Goal: Transaction & Acquisition: Book appointment/travel/reservation

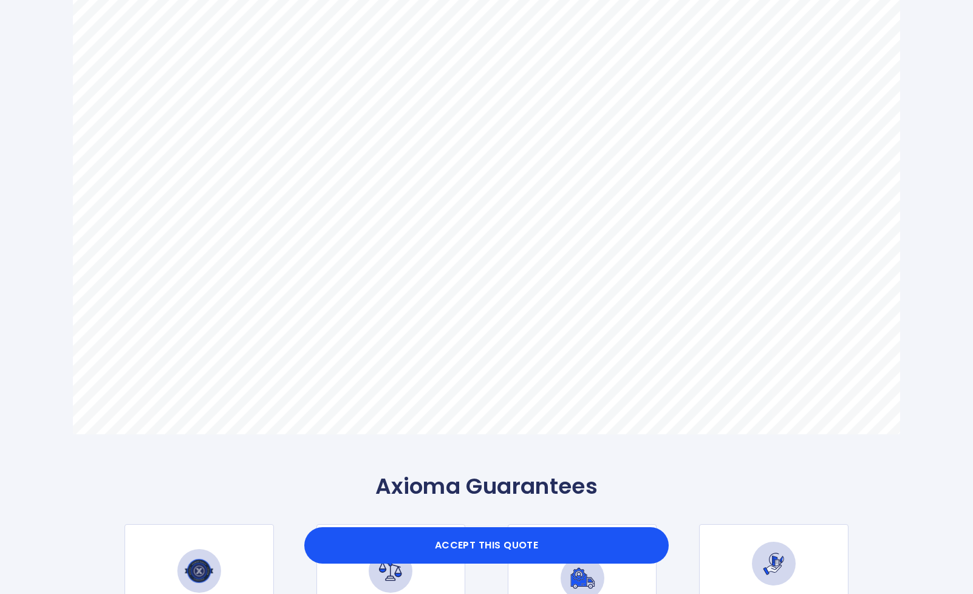
scroll to position [758, 0]
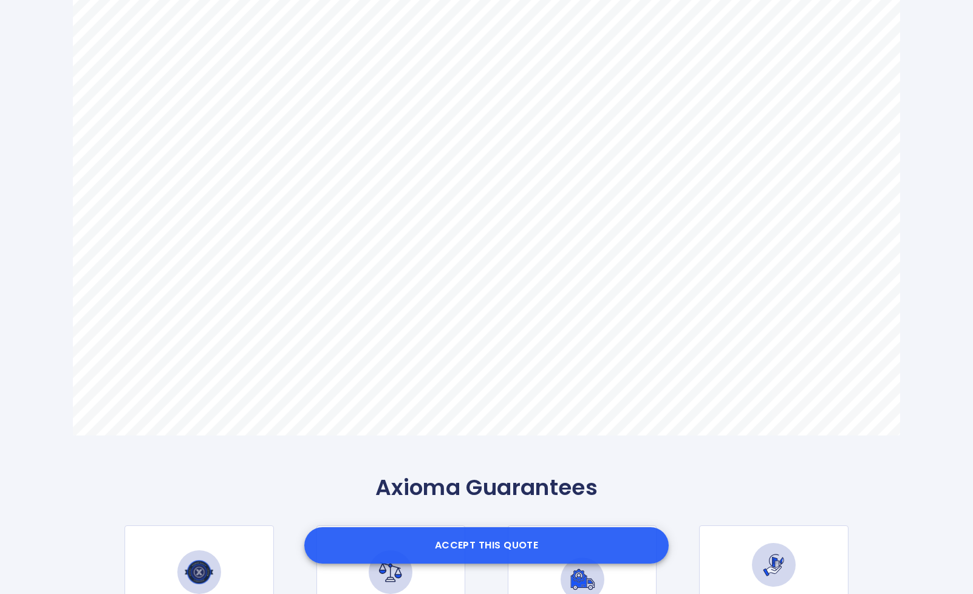
click at [475, 549] on button "Accept this Quote" at bounding box center [486, 545] width 364 height 36
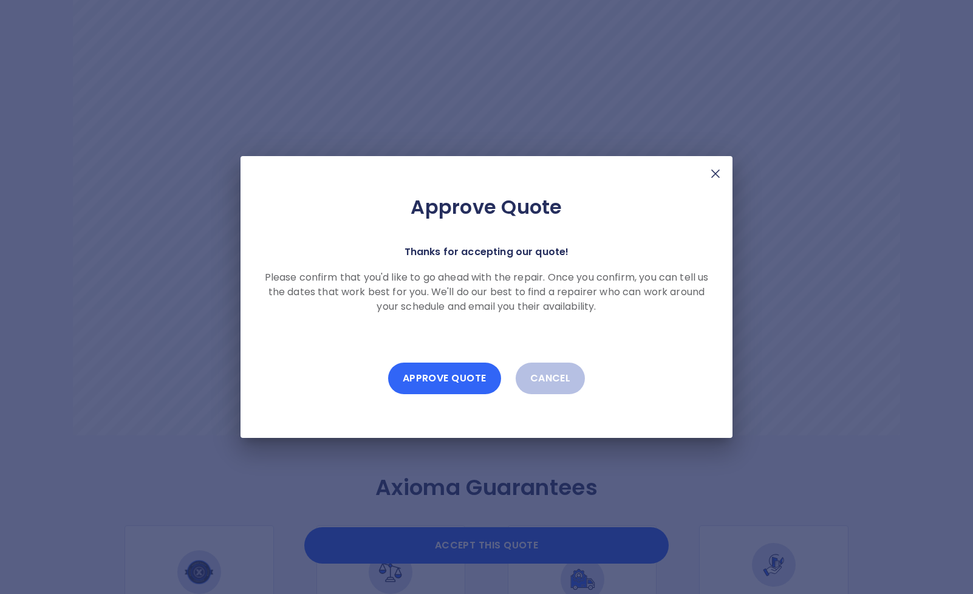
click at [443, 383] on button "Approve Quote" at bounding box center [444, 378] width 113 height 32
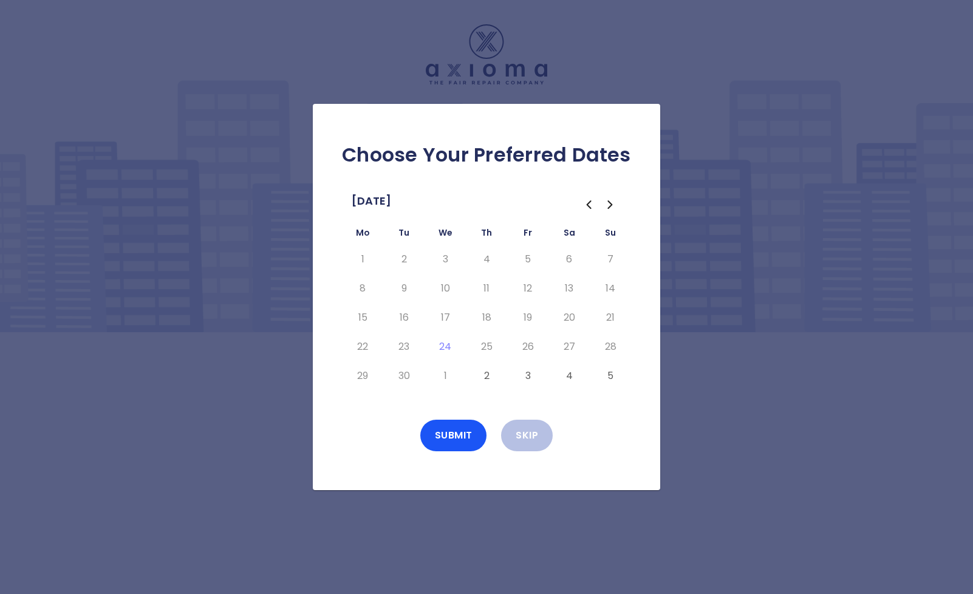
click at [487, 375] on button "2" at bounding box center [486, 375] width 22 height 19
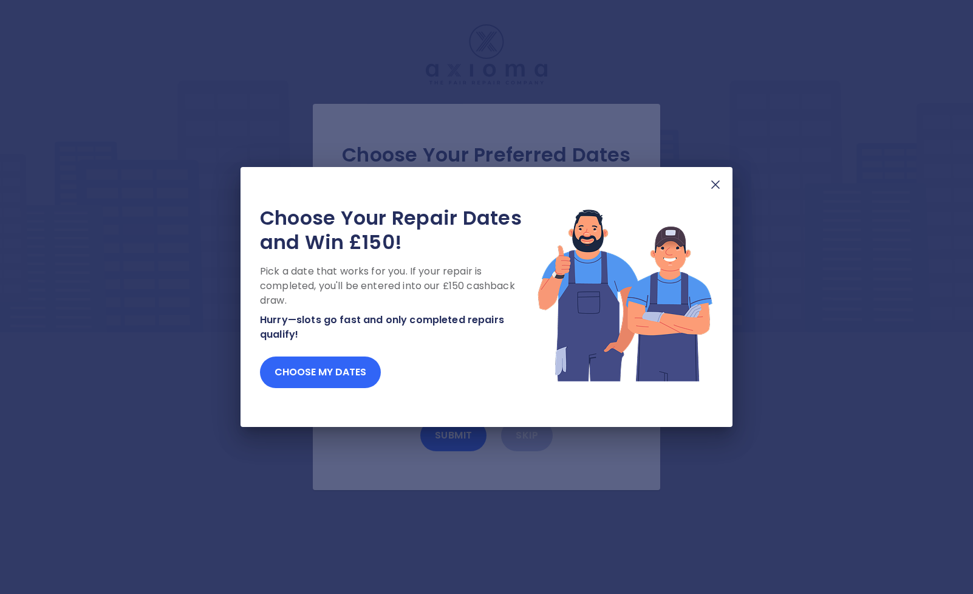
click at [320, 372] on button "Choose my dates" at bounding box center [320, 372] width 121 height 32
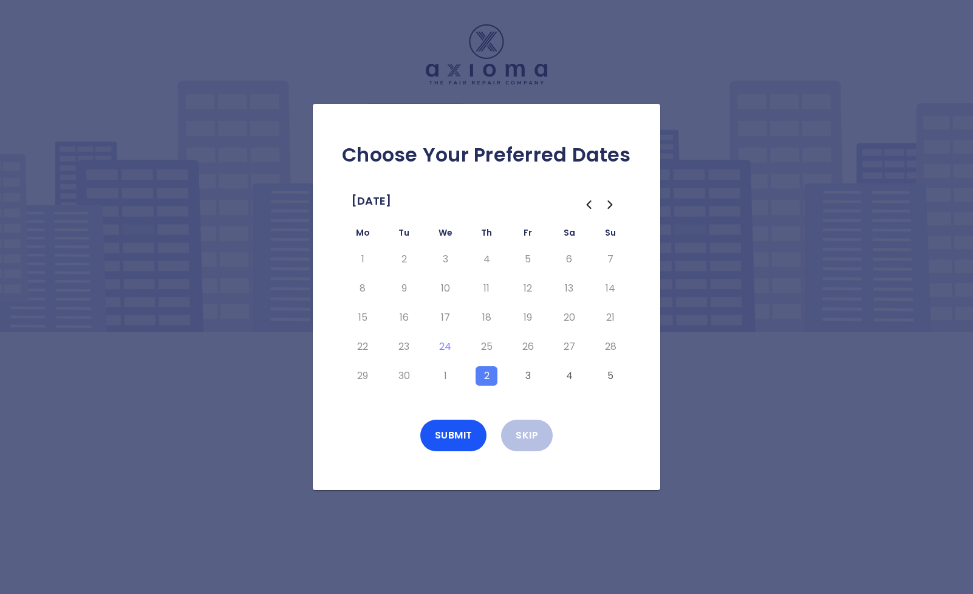
click at [526, 375] on button "3" at bounding box center [528, 375] width 22 height 19
click at [488, 375] on button "2" at bounding box center [486, 375] width 22 height 19
click at [570, 375] on button "4" at bounding box center [569, 375] width 22 height 19
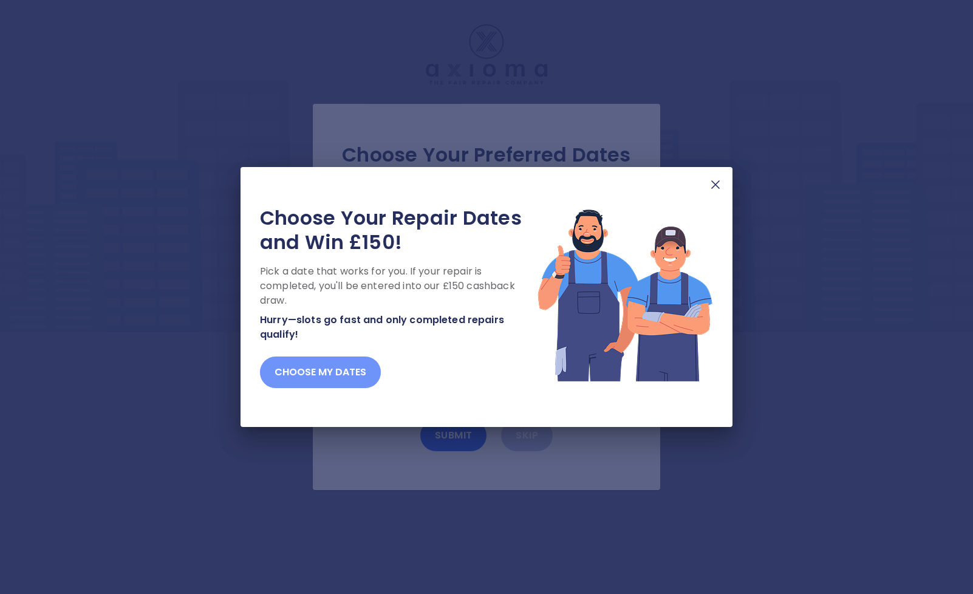
click at [321, 377] on button "Choose my dates" at bounding box center [320, 372] width 121 height 32
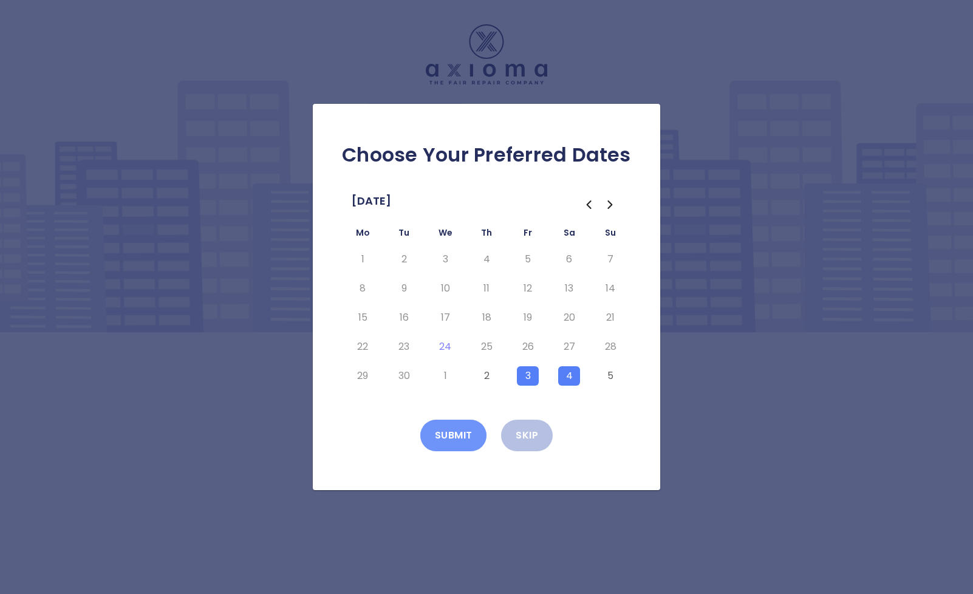
click at [454, 438] on button "Submit" at bounding box center [453, 436] width 67 height 32
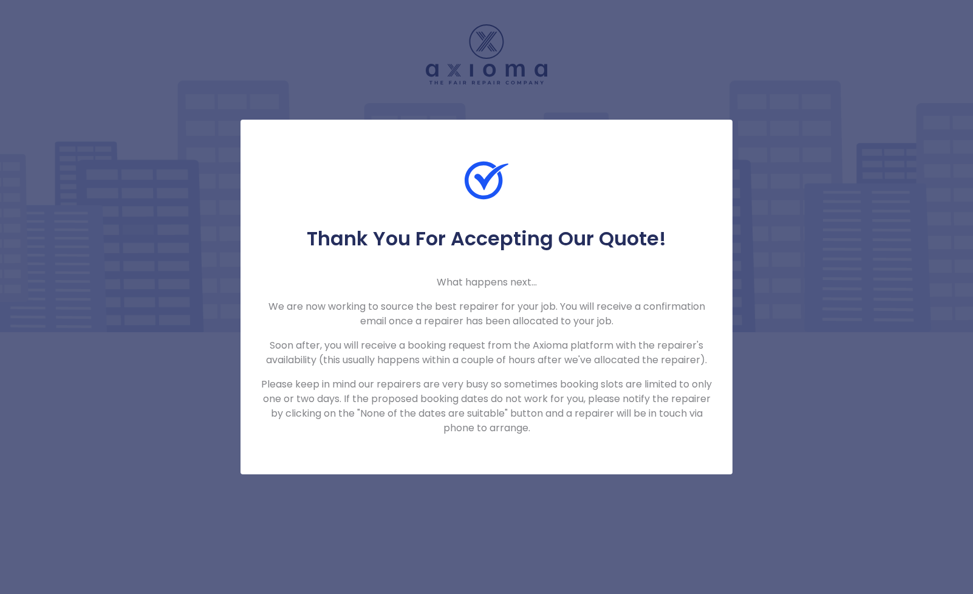
click at [494, 483] on div "Thank You For Accepting Our Quote! What happens next... We are now working to s…" at bounding box center [486, 297] width 973 height 594
